Goal: Transaction & Acquisition: Purchase product/service

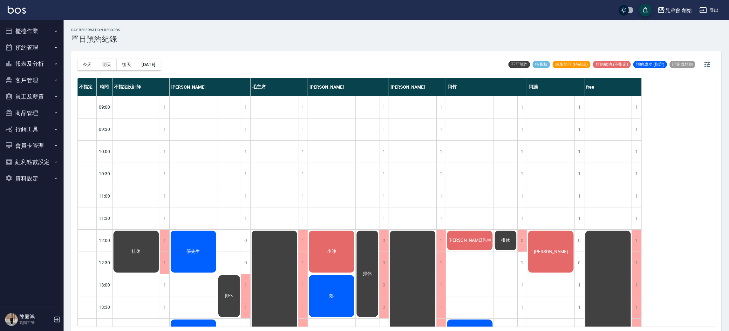
scroll to position [95, 0]
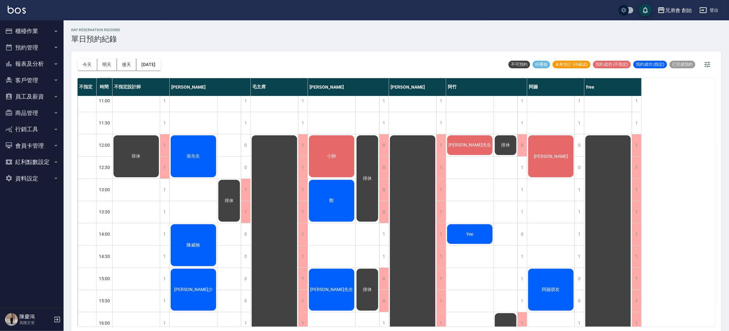
click at [230, 171] on div "排休" at bounding box center [229, 323] width 24 height 645
click at [142, 155] on span "張先生" at bounding box center [136, 156] width 11 height 6
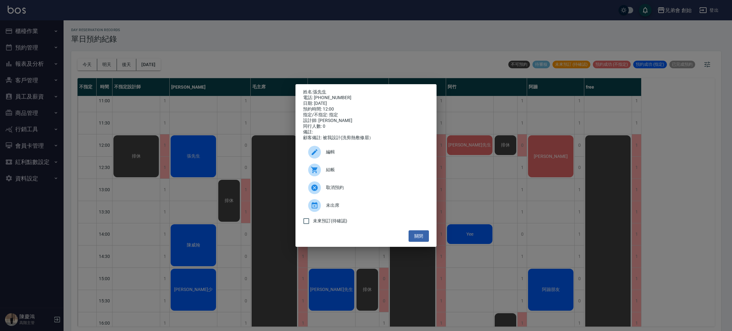
click at [342, 173] on span "結帳" at bounding box center [375, 169] width 98 height 7
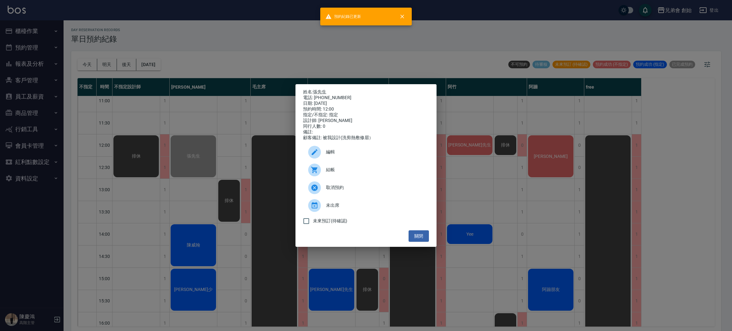
click at [268, 46] on div "姓名: [PERSON_NAME]先生 電話: [PHONE_NUMBER] 日期: [DATE] 預約時間: 12:00 指定/不指定: 指定 設計師: […" at bounding box center [366, 165] width 732 height 331
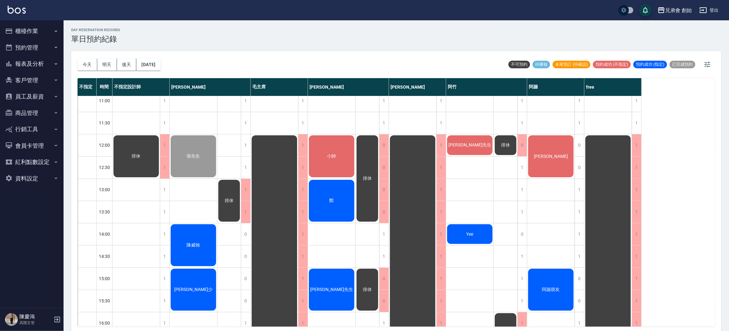
click at [208, 123] on div "[PERSON_NAME]先生 [PERSON_NAME] [PERSON_NAME]少" at bounding box center [194, 323] width 48 height 645
click at [551, 194] on div "[PERSON_NAME]朋友" at bounding box center [551, 323] width 48 height 645
click at [578, 190] on div "1" at bounding box center [579, 190] width 10 height 22
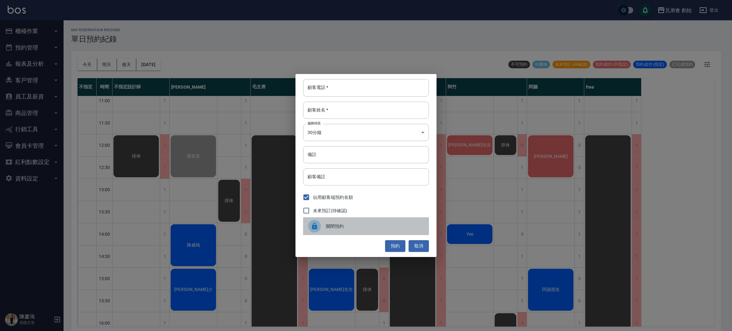
click at [377, 226] on span "關閉預約" at bounding box center [375, 226] width 98 height 7
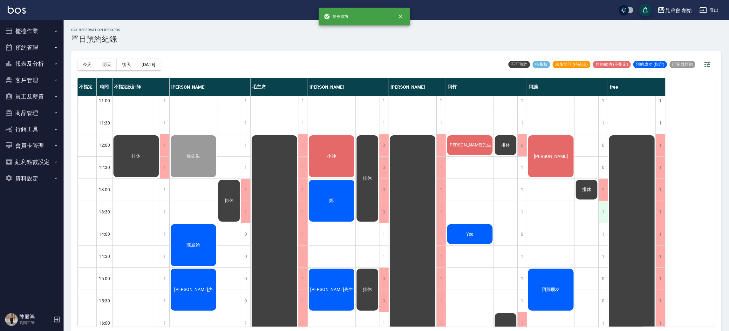
click at [602, 211] on div "1" at bounding box center [603, 212] width 10 height 22
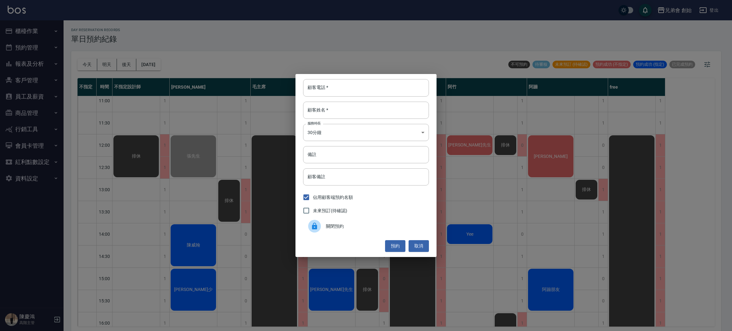
click at [329, 233] on div "關閉預約" at bounding box center [366, 226] width 126 height 18
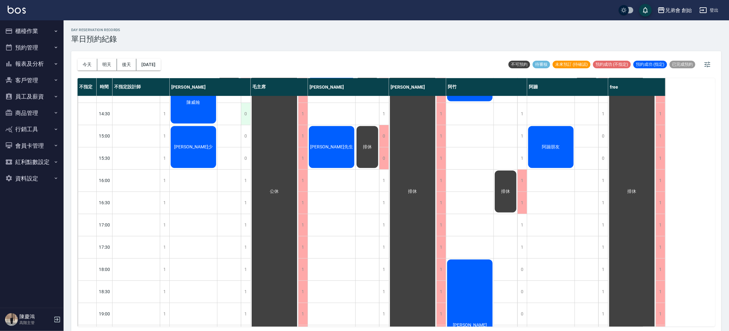
scroll to position [143, 0]
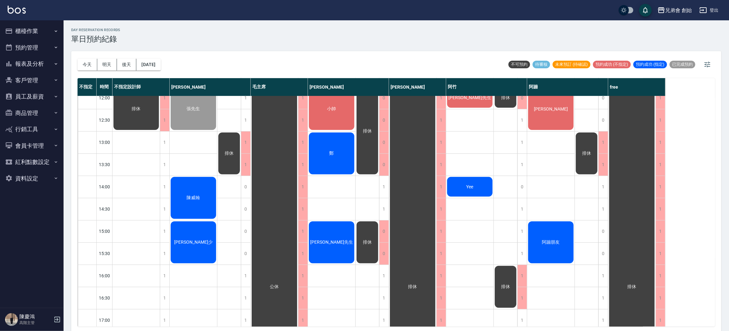
click at [232, 194] on div "排休" at bounding box center [229, 275] width 24 height 645
click at [233, 214] on div "排休" at bounding box center [229, 275] width 24 height 645
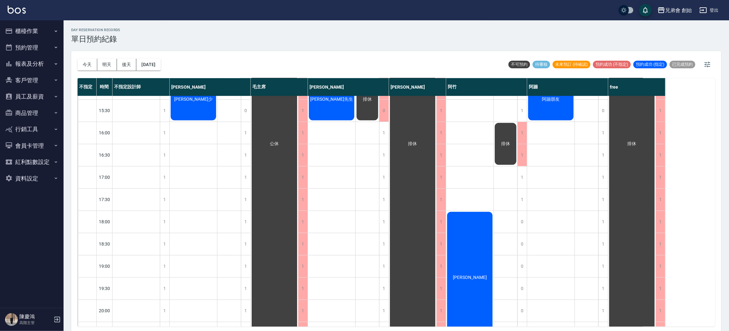
scroll to position [95, 0]
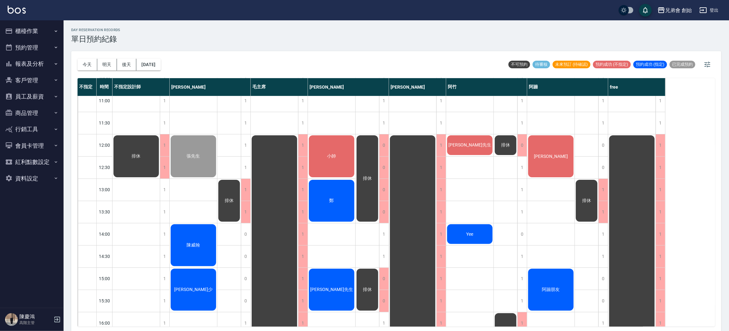
click at [558, 230] on div "[PERSON_NAME]朋友" at bounding box center [551, 323] width 48 height 645
click at [479, 193] on div "[PERSON_NAME]先生 Yee [PERSON_NAME]" at bounding box center [470, 323] width 48 height 645
click at [476, 209] on div "[PERSON_NAME]先生 Yee [PERSON_NAME]" at bounding box center [470, 323] width 48 height 645
click at [476, 185] on div "[PERSON_NAME]先生 Yee [PERSON_NAME]" at bounding box center [470, 323] width 48 height 645
click at [473, 207] on div "[PERSON_NAME]先生 Yee [PERSON_NAME]" at bounding box center [470, 323] width 48 height 645
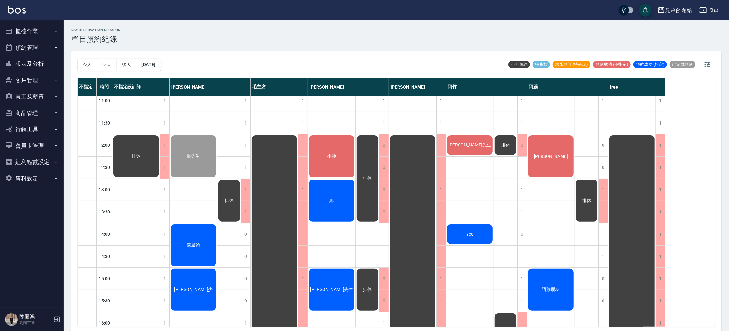
click at [477, 188] on div "[PERSON_NAME]先生 Yee [PERSON_NAME]" at bounding box center [470, 323] width 48 height 645
click at [473, 205] on div "[PERSON_NAME]先生 Yee [PERSON_NAME]" at bounding box center [470, 323] width 48 height 645
click at [475, 186] on div "[PERSON_NAME]先生 Yee [PERSON_NAME]" at bounding box center [470, 323] width 48 height 645
click at [472, 211] on div "[PERSON_NAME]先生 Yee [PERSON_NAME]" at bounding box center [470, 323] width 48 height 645
click at [472, 190] on div "[PERSON_NAME]先生 Yee [PERSON_NAME]" at bounding box center [470, 323] width 48 height 645
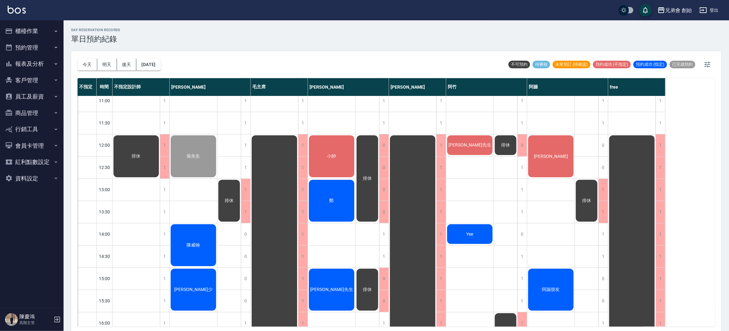
click at [468, 215] on div "[PERSON_NAME]先生 Yee [PERSON_NAME]" at bounding box center [470, 323] width 48 height 645
click at [467, 191] on div "[PERSON_NAME]先生 Yee [PERSON_NAME]" at bounding box center [470, 323] width 48 height 645
click at [465, 206] on div "[PERSON_NAME]先生 Yee [PERSON_NAME]" at bounding box center [470, 323] width 48 height 645
click at [468, 185] on div "[PERSON_NAME]先生 Yee [PERSON_NAME]" at bounding box center [470, 323] width 48 height 645
drag, startPoint x: 467, startPoint y: 207, endPoint x: 474, endPoint y: 186, distance: 22.5
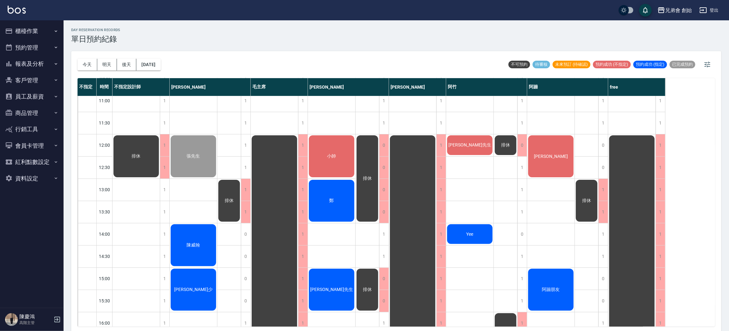
click at [467, 207] on div "[PERSON_NAME]先生 Yee [PERSON_NAME]" at bounding box center [470, 323] width 48 height 645
drag, startPoint x: 474, startPoint y: 184, endPoint x: 465, endPoint y: 207, distance: 24.2
click at [473, 185] on div "[PERSON_NAME]先生 Yee [PERSON_NAME]" at bounding box center [470, 323] width 48 height 645
click at [465, 208] on div "[PERSON_NAME]先生 Yee [PERSON_NAME]" at bounding box center [470, 323] width 48 height 645
click at [466, 192] on div "[PERSON_NAME]先生 Yee [PERSON_NAME]" at bounding box center [470, 323] width 48 height 645
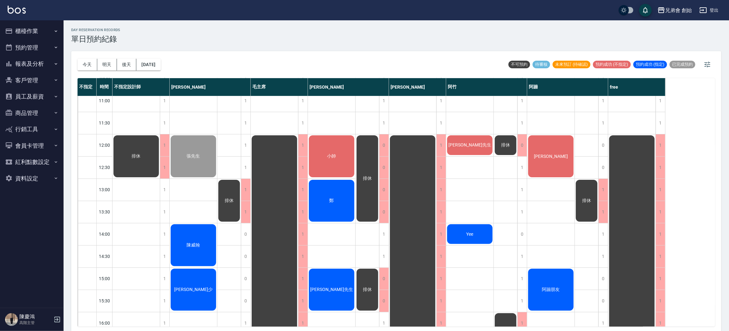
drag, startPoint x: 466, startPoint y: 217, endPoint x: 470, endPoint y: 190, distance: 27.6
click at [468, 211] on div "[PERSON_NAME]先生 Yee [PERSON_NAME]" at bounding box center [470, 323] width 48 height 645
click at [470, 190] on div "[PERSON_NAME]先生 Yee [PERSON_NAME]" at bounding box center [470, 323] width 48 height 645
click at [468, 214] on div "[PERSON_NAME]先生 Yee [PERSON_NAME]" at bounding box center [470, 323] width 48 height 645
click at [468, 195] on div "[PERSON_NAME]先生 Yee [PERSON_NAME]" at bounding box center [470, 323] width 48 height 645
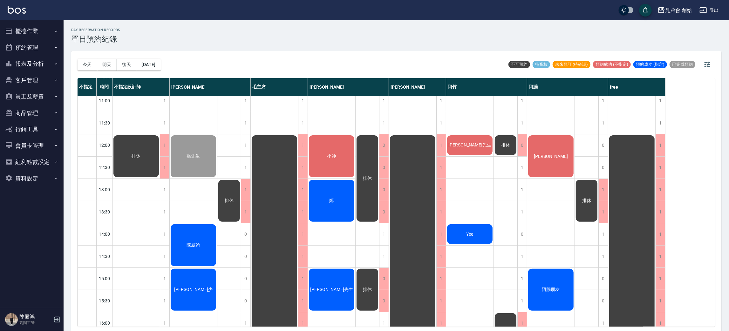
drag, startPoint x: 466, startPoint y: 215, endPoint x: 466, endPoint y: 187, distance: 28.0
click at [466, 215] on div "[PERSON_NAME]先生 Yee [PERSON_NAME]" at bounding box center [470, 323] width 48 height 645
click at [466, 186] on div "[PERSON_NAME]先生 Yee [PERSON_NAME]" at bounding box center [470, 323] width 48 height 645
drag, startPoint x: 465, startPoint y: 211, endPoint x: 468, endPoint y: 199, distance: 12.0
click at [465, 211] on div "[PERSON_NAME]先生 Yee [PERSON_NAME]" at bounding box center [470, 323] width 48 height 645
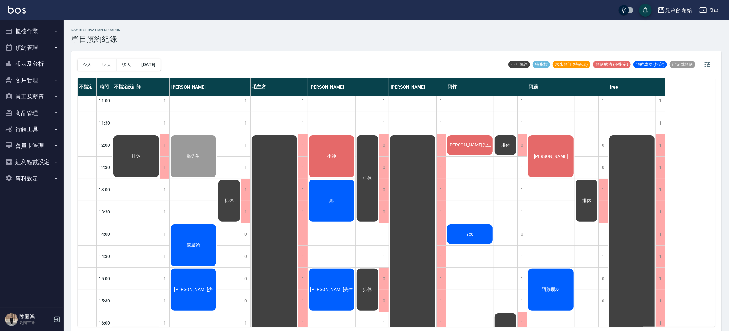
click at [470, 188] on div "[PERSON_NAME]先生 Yee [PERSON_NAME]" at bounding box center [470, 323] width 48 height 645
click at [468, 205] on div "[PERSON_NAME]先生 Yee [PERSON_NAME]" at bounding box center [470, 323] width 48 height 645
click at [471, 186] on div "[PERSON_NAME]先生 Yee [PERSON_NAME]" at bounding box center [470, 323] width 48 height 645
click at [471, 213] on div "[PERSON_NAME]先生 Yee [PERSON_NAME]" at bounding box center [470, 323] width 48 height 645
click at [473, 188] on div "[PERSON_NAME]先生 Yee [PERSON_NAME]" at bounding box center [470, 323] width 48 height 645
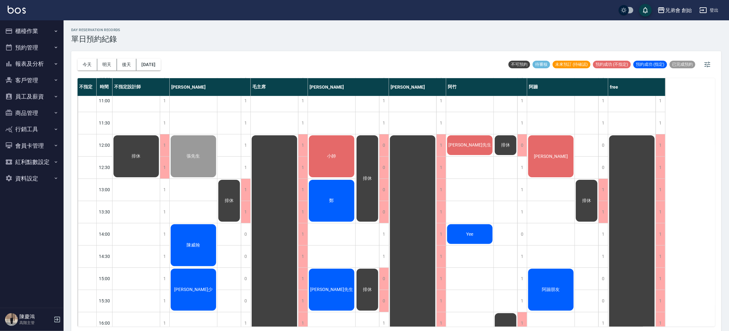
click at [471, 213] on div "[PERSON_NAME]先生 Yee [PERSON_NAME]" at bounding box center [470, 323] width 48 height 645
click at [474, 187] on div "[PERSON_NAME]先生 Yee [PERSON_NAME]" at bounding box center [470, 323] width 48 height 645
drag, startPoint x: 472, startPoint y: 213, endPoint x: 474, endPoint y: 191, distance: 22.0
click at [472, 212] on div "[PERSON_NAME]先生 Yee [PERSON_NAME]" at bounding box center [470, 323] width 48 height 645
click at [474, 191] on div "[PERSON_NAME]先生 Yee [PERSON_NAME]" at bounding box center [470, 323] width 48 height 645
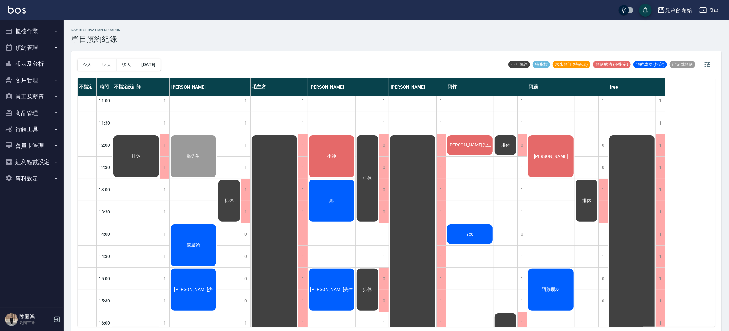
click at [472, 218] on div "[PERSON_NAME]先生 Yee [PERSON_NAME]" at bounding box center [470, 323] width 48 height 645
click at [475, 197] on div "[PERSON_NAME]先生 Yee [PERSON_NAME]" at bounding box center [470, 323] width 48 height 645
drag, startPoint x: 473, startPoint y: 182, endPoint x: 472, endPoint y: 191, distance: 9.3
click at [473, 183] on div "[PERSON_NAME]先生 Yee [PERSON_NAME]" at bounding box center [470, 323] width 48 height 645
click at [469, 213] on div "[PERSON_NAME]先生 Yee [PERSON_NAME]" at bounding box center [470, 323] width 48 height 645
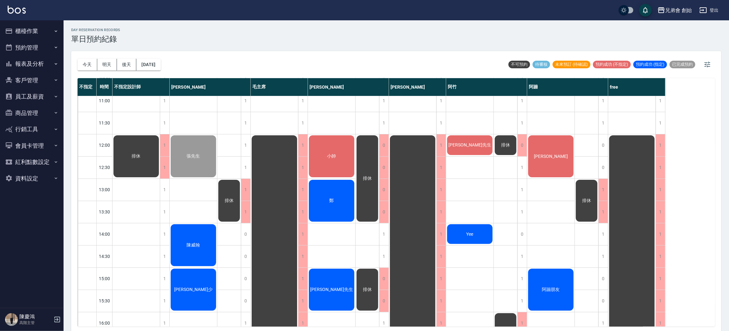
click at [468, 189] on div "[PERSON_NAME]先生 Yee [PERSON_NAME]" at bounding box center [470, 323] width 48 height 645
click at [468, 211] on div "[PERSON_NAME]先生 Yee [PERSON_NAME]" at bounding box center [470, 323] width 48 height 645
click at [469, 186] on div "[PERSON_NAME]先生 Yee [PERSON_NAME]" at bounding box center [470, 323] width 48 height 645
click at [470, 205] on div "[PERSON_NAME]先生 Yee [PERSON_NAME]" at bounding box center [470, 323] width 48 height 645
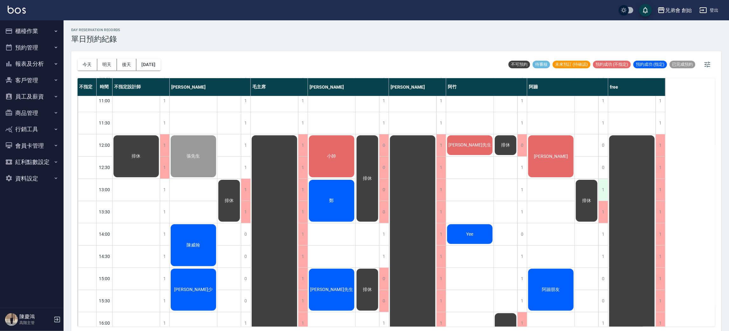
click at [606, 193] on div "1" at bounding box center [603, 190] width 10 height 22
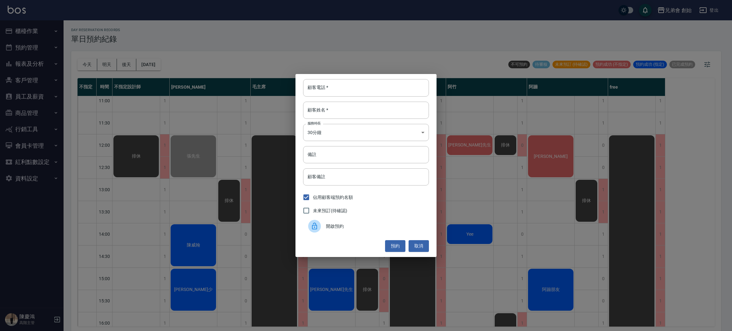
click at [527, 190] on div "顧客電話   * 顧客電話   * 顧客姓名   * 顧客姓名   * 服務時長 30分鐘 1 服務時長 備註 備註 顧客備註 顧客備註 佔用顧客端預約名額 …" at bounding box center [366, 165] width 732 height 331
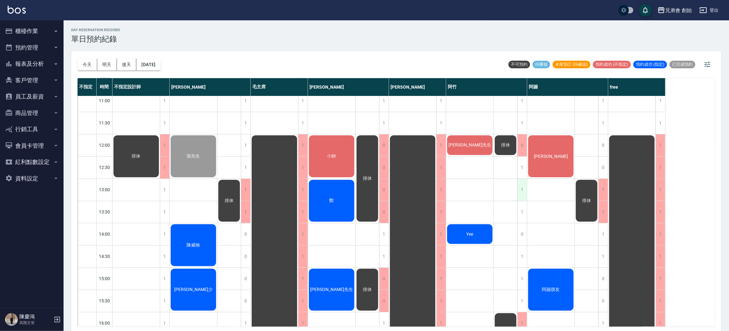
click at [519, 190] on div "1" at bounding box center [522, 190] width 10 height 22
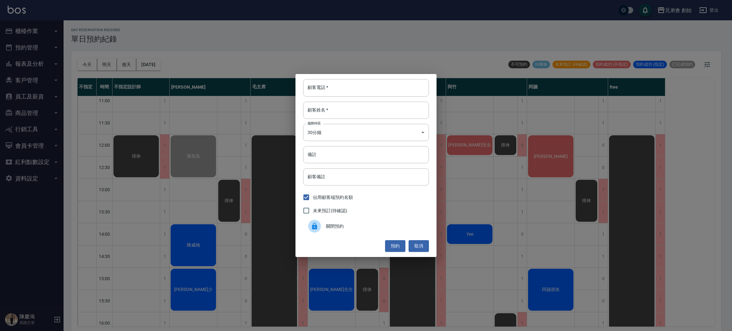
click at [379, 219] on div "關閉預約" at bounding box center [366, 226] width 126 height 18
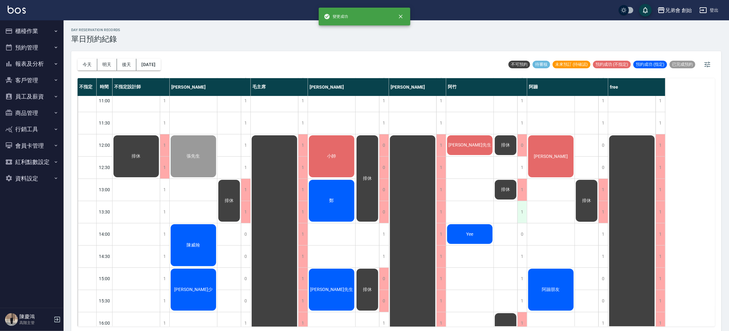
click at [521, 210] on div "1" at bounding box center [522, 212] width 10 height 22
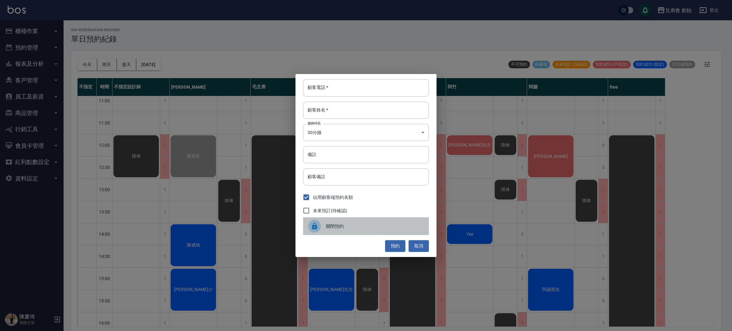
click at [331, 226] on span "關閉預約" at bounding box center [375, 226] width 98 height 7
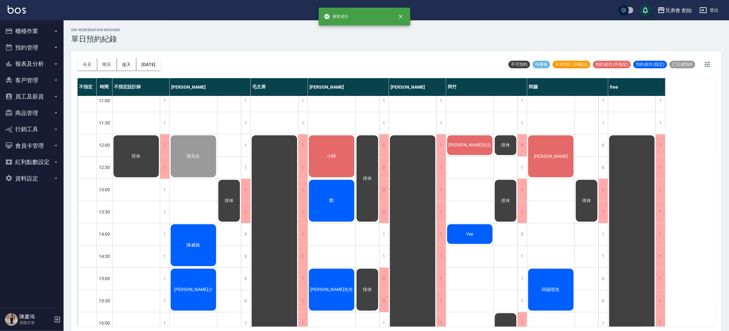
click at [160, 178] on div "排休" at bounding box center [135, 156] width 47 height 44
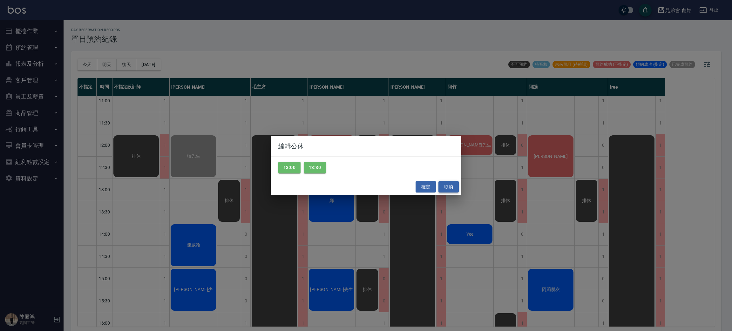
click at [448, 187] on button "取消" at bounding box center [448, 187] width 20 height 12
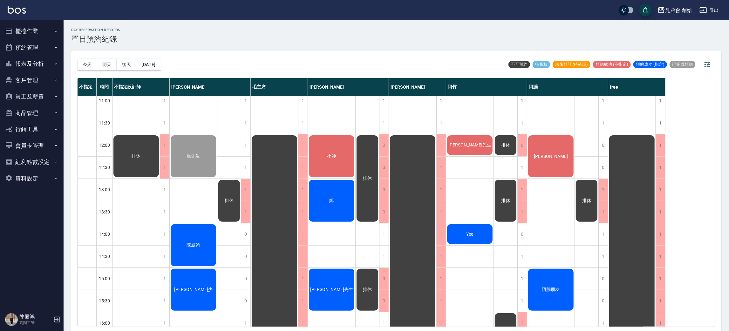
click at [548, 197] on div "[PERSON_NAME]朋友" at bounding box center [551, 323] width 48 height 645
drag, startPoint x: 545, startPoint y: 208, endPoint x: 542, endPoint y: 185, distance: 24.0
click at [545, 206] on div "[PERSON_NAME]朋友" at bounding box center [551, 323] width 48 height 645
drag, startPoint x: 542, startPoint y: 185, endPoint x: 542, endPoint y: 202, distance: 17.2
click at [542, 185] on div "[PERSON_NAME]朋友" at bounding box center [551, 323] width 48 height 645
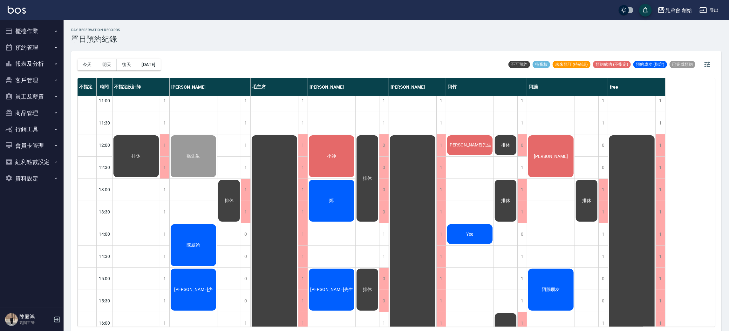
click at [542, 203] on div "[PERSON_NAME]朋友" at bounding box center [551, 323] width 48 height 645
drag, startPoint x: 542, startPoint y: 186, endPoint x: 538, endPoint y: 210, distance: 24.8
click at [542, 186] on div "[PERSON_NAME]朋友" at bounding box center [551, 323] width 48 height 645
drag, startPoint x: 538, startPoint y: 213, endPoint x: 538, endPoint y: 183, distance: 30.5
click at [538, 209] on div "[PERSON_NAME]朋友" at bounding box center [551, 323] width 48 height 645
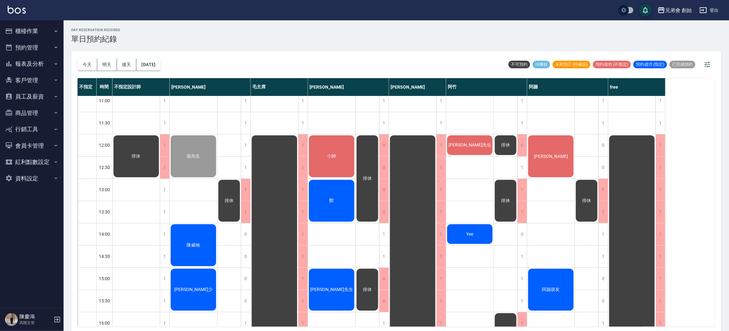
drag, startPoint x: 538, startPoint y: 183, endPoint x: 542, endPoint y: 205, distance: 23.1
click at [539, 185] on div "[PERSON_NAME]朋友" at bounding box center [551, 323] width 48 height 645
drag, startPoint x: 542, startPoint y: 205, endPoint x: 546, endPoint y: 202, distance: 5.6
click at [542, 205] on div "[PERSON_NAME]朋友" at bounding box center [551, 323] width 48 height 645
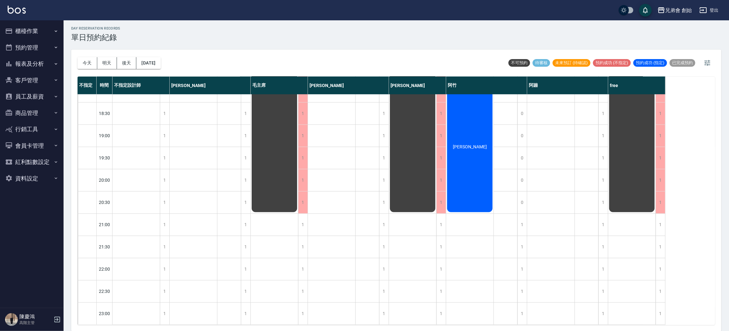
scroll to position [326, 0]
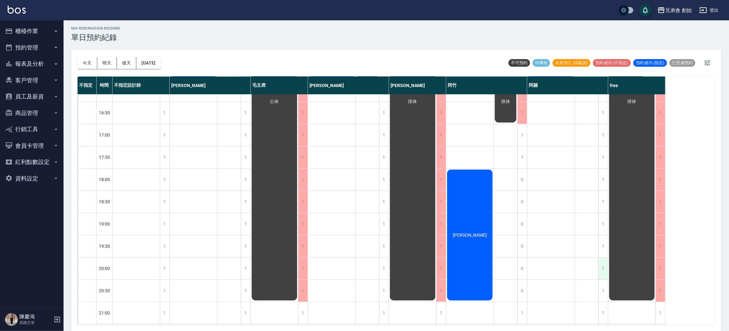
click at [605, 262] on div "1" at bounding box center [603, 269] width 10 height 22
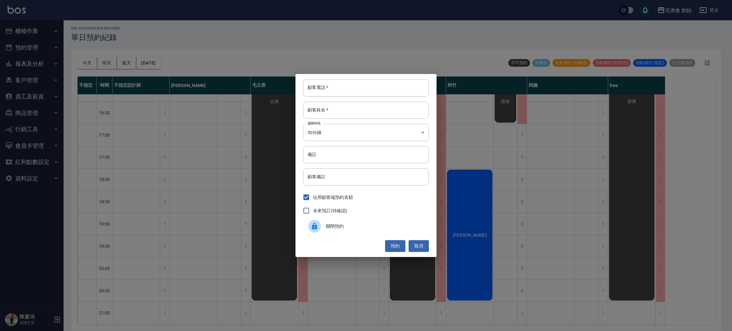
click at [387, 219] on div "關閉預約" at bounding box center [366, 226] width 126 height 18
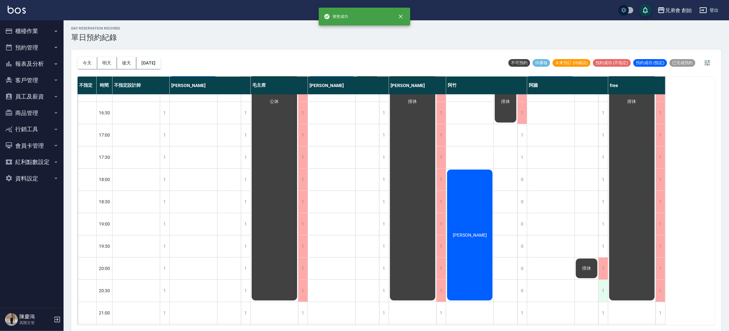
click at [603, 285] on div "1" at bounding box center [603, 291] width 10 height 22
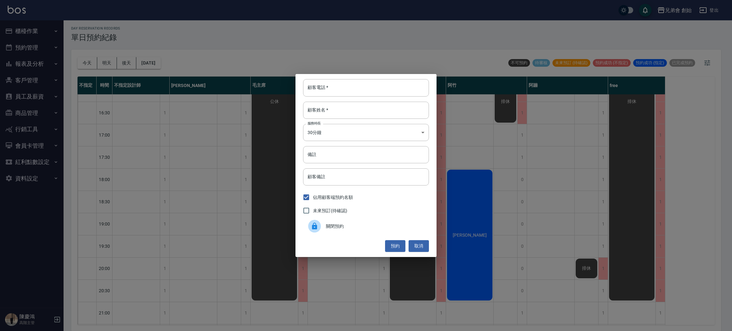
click at [380, 216] on div "未來預訂(待確認)" at bounding box center [366, 210] width 126 height 13
click at [385, 229] on span "關閉預約" at bounding box center [375, 226] width 98 height 7
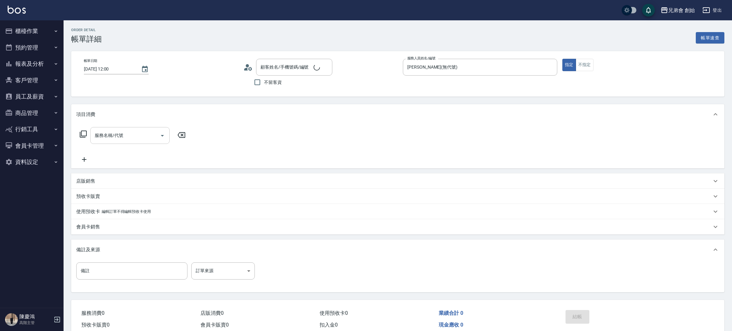
click at [112, 136] on div "服務名稱/代號 服務名稱/代號" at bounding box center [129, 135] width 79 height 17
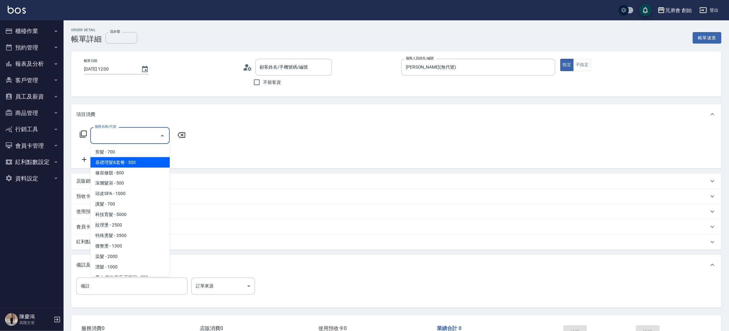
type input "張先生/0937129469/"
click at [131, 152] on span "剪髮 - 700" at bounding box center [129, 152] width 79 height 10
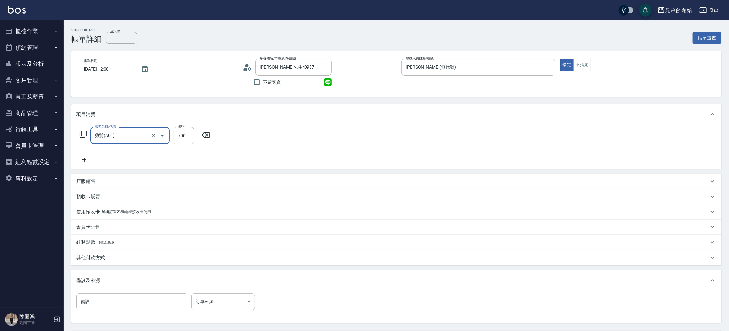
type input "剪髮(A01)"
click at [522, 130] on div "服務名稱/代號 剪髮(A01) 服務名稱/代號 價格 700 價格 洗髮-1 洗髮-1 修眉-1 修眉-1" at bounding box center [396, 147] width 650 height 44
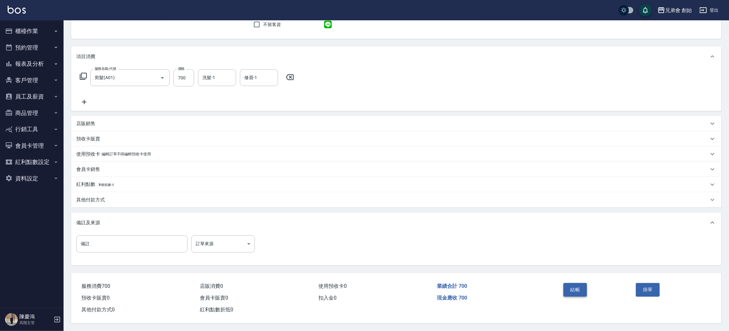
click at [571, 289] on button "結帳" at bounding box center [575, 289] width 24 height 13
